Goal: Check status

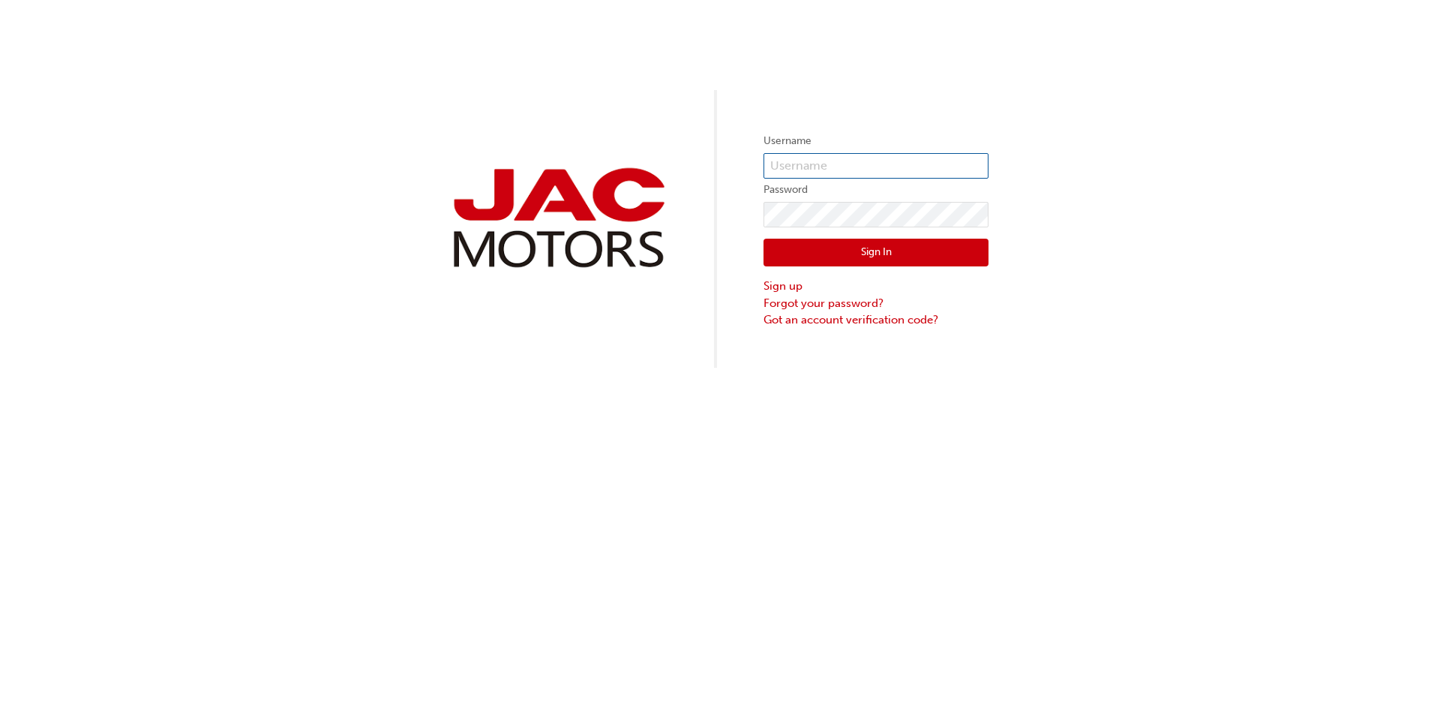
click at [824, 164] on input "text" at bounding box center [876, 166] width 225 height 26
type input "[PERSON_NAME][EMAIL_ADDRESS][PERSON_NAME][DOMAIN_NAME]"
click button "Sign In" at bounding box center [876, 253] width 225 height 29
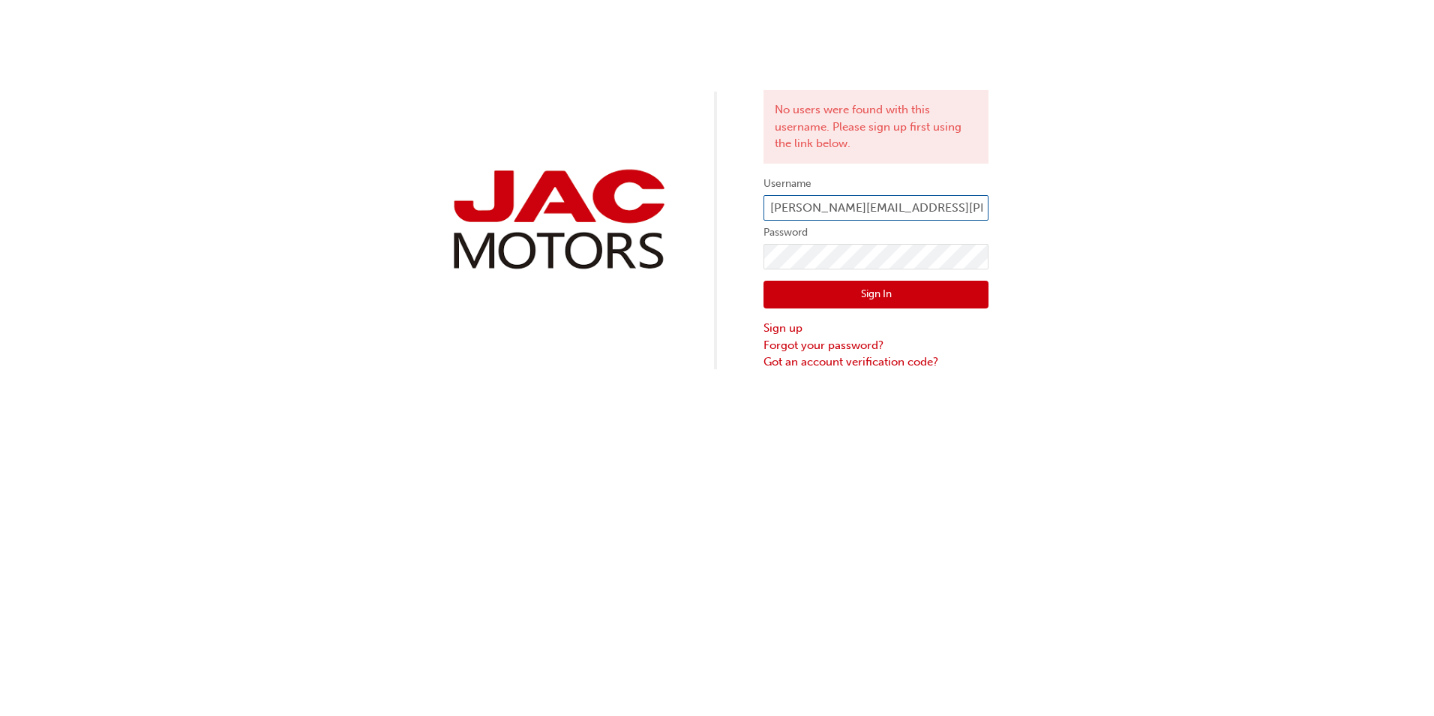
click at [930, 216] on input "[PERSON_NAME][EMAIL_ADDRESS][PERSON_NAME][DOMAIN_NAME]" at bounding box center [876, 208] width 225 height 26
click at [922, 207] on input "[PERSON_NAME][EMAIL_ADDRESS][PERSON_NAME][DOMAIN_NAME]" at bounding box center [876, 208] width 225 height 26
type input "j"
type input "[PERSON_NAME][EMAIL_ADDRESS][PERSON_NAME][PERSON_NAME][DOMAIN_NAME]"
click at [799, 290] on button "Sign In" at bounding box center [876, 295] width 225 height 29
